Goal: Information Seeking & Learning: Learn about a topic

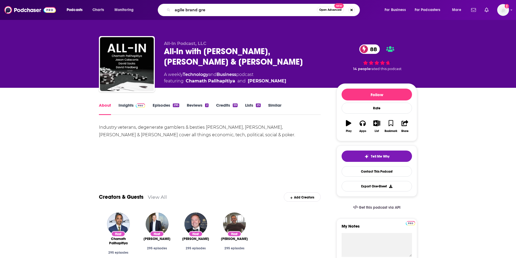
type input "agile brand [PERSON_NAME]"
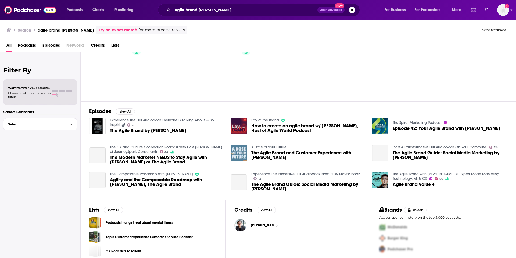
scroll to position [31, 0]
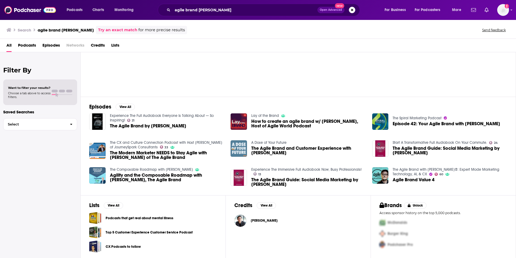
click at [151, 124] on span "The Agile Brand by [PERSON_NAME]" at bounding box center [148, 125] width 76 height 5
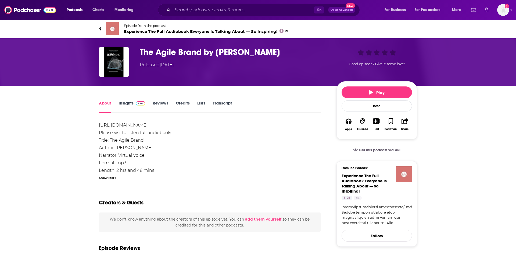
click at [132, 104] on link "Insights" at bounding box center [132, 106] width 27 height 12
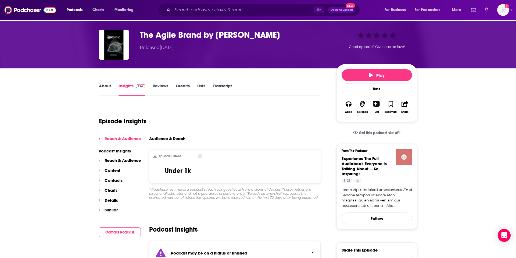
scroll to position [17, 0]
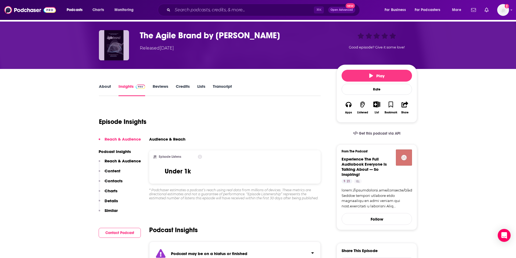
click at [112, 40] on img "The Agile Brand by Greg Kihlström" at bounding box center [114, 45] width 30 height 30
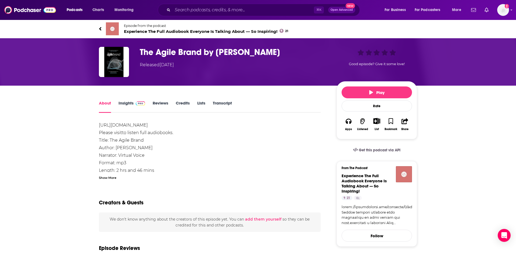
drag, startPoint x: 284, startPoint y: 54, endPoint x: 138, endPoint y: 51, distance: 146.3
click at [138, 51] on div "The Agile Brand by [PERSON_NAME] Released [DATE] Good episode? Give it some lov…" at bounding box center [258, 62] width 318 height 30
copy h1 "The Agile Brand by [PERSON_NAME]"
click at [128, 103] on link "Insights" at bounding box center [132, 106] width 27 height 12
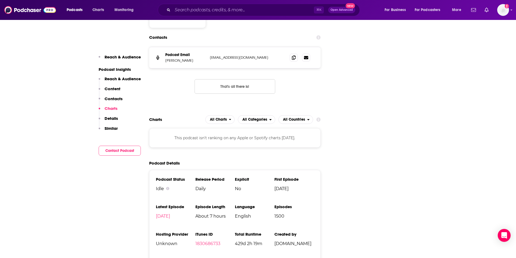
scroll to position [465, 0]
